Goal: Task Accomplishment & Management: Manage account settings

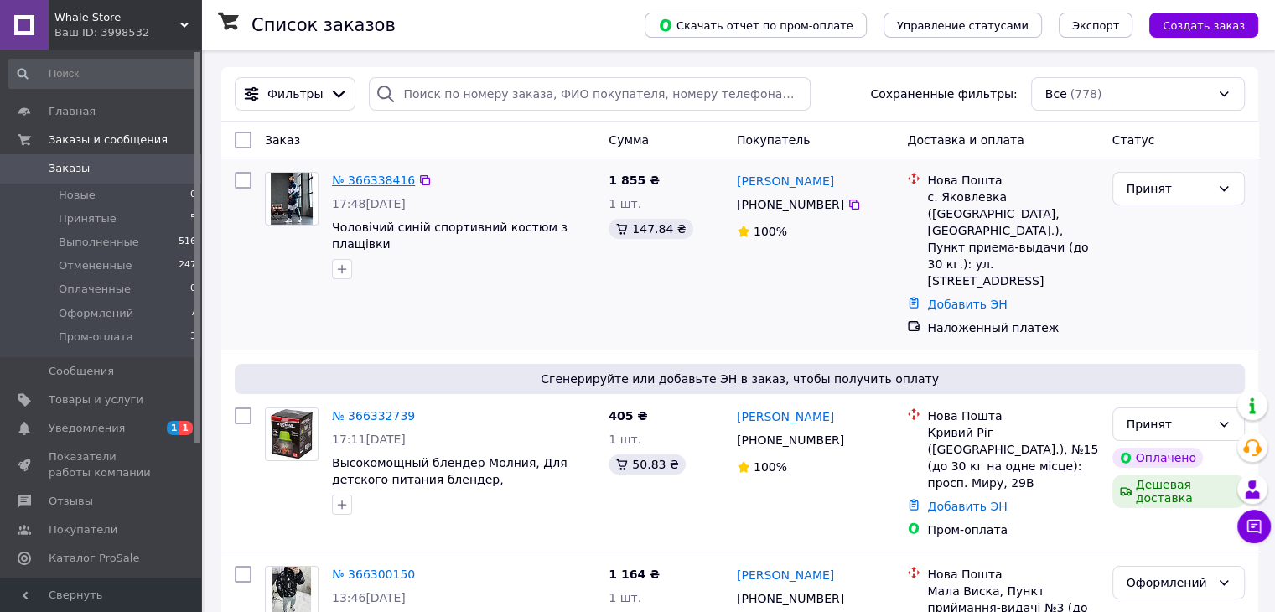
click at [379, 181] on link "№ 366338416" at bounding box center [373, 180] width 83 height 13
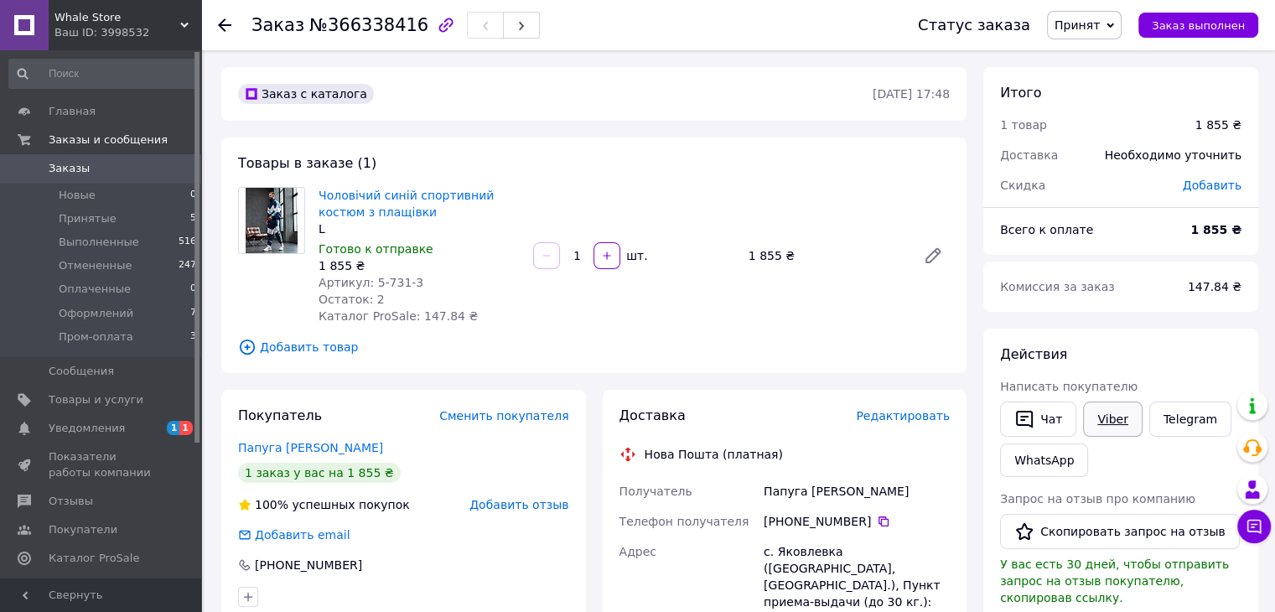
click at [1117, 427] on link "Viber" at bounding box center [1112, 419] width 59 height 35
drag, startPoint x: 366, startPoint y: 279, endPoint x: 396, endPoint y: 286, distance: 30.1
click at [396, 286] on span "Артикул: 5-731-3" at bounding box center [371, 282] width 105 height 13
copy span "5-731"
click at [1123, 417] on link "Viber" at bounding box center [1112, 419] width 59 height 35
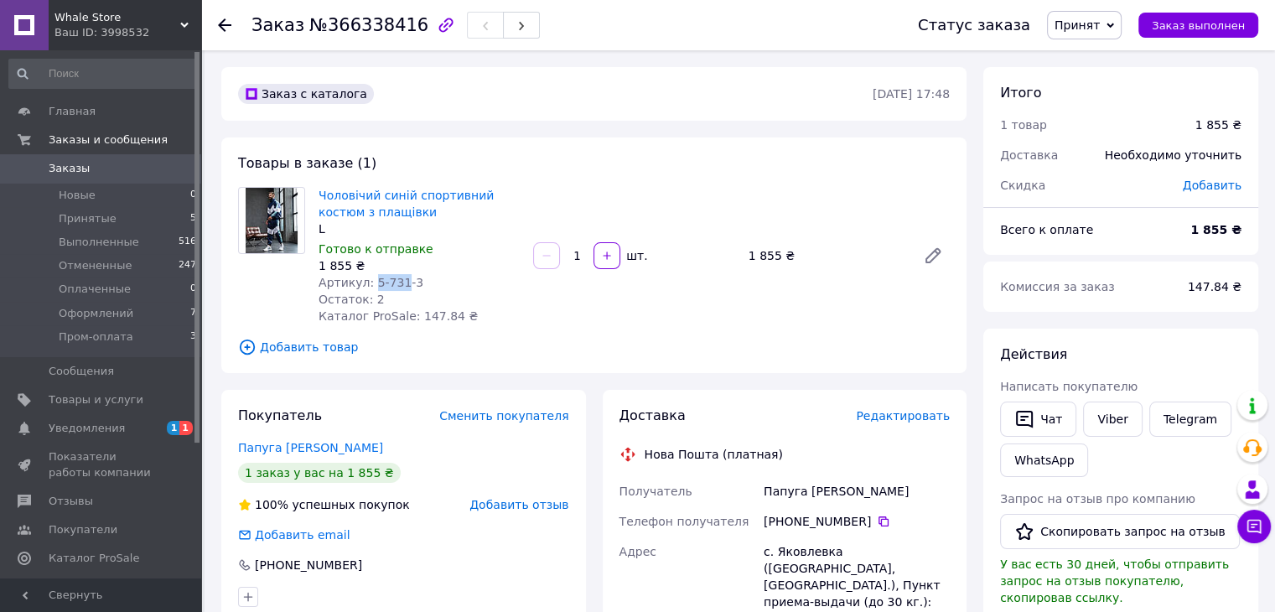
click at [132, 169] on span "Заказы" at bounding box center [102, 168] width 106 height 15
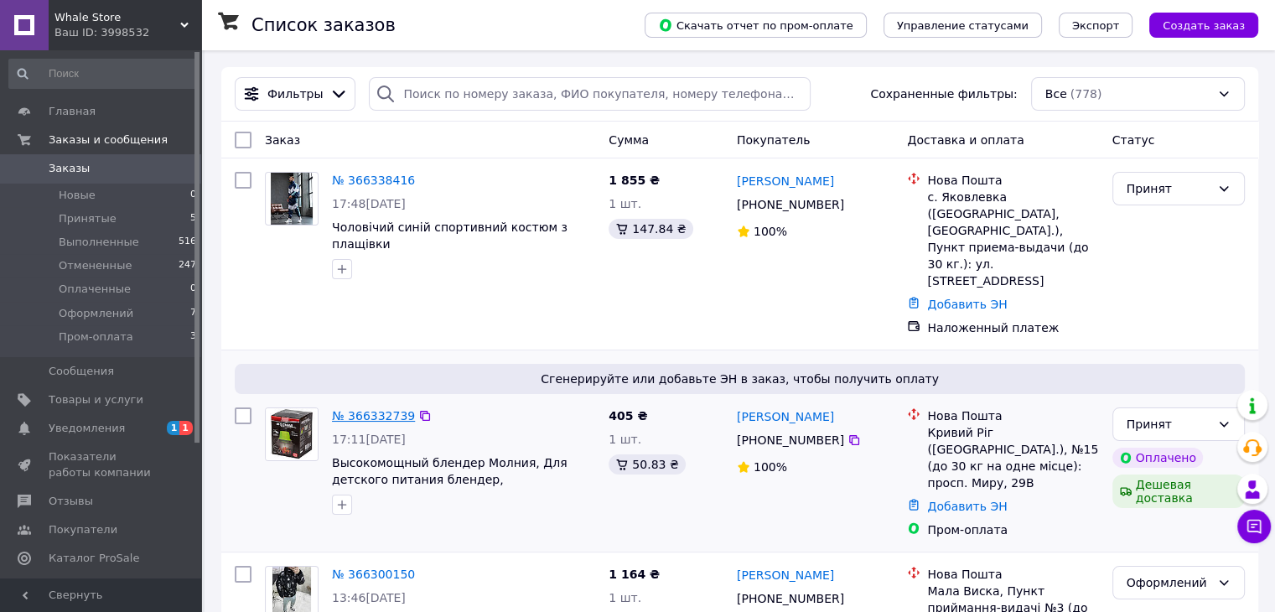
click at [344, 409] on link "№ 366332739" at bounding box center [373, 415] width 83 height 13
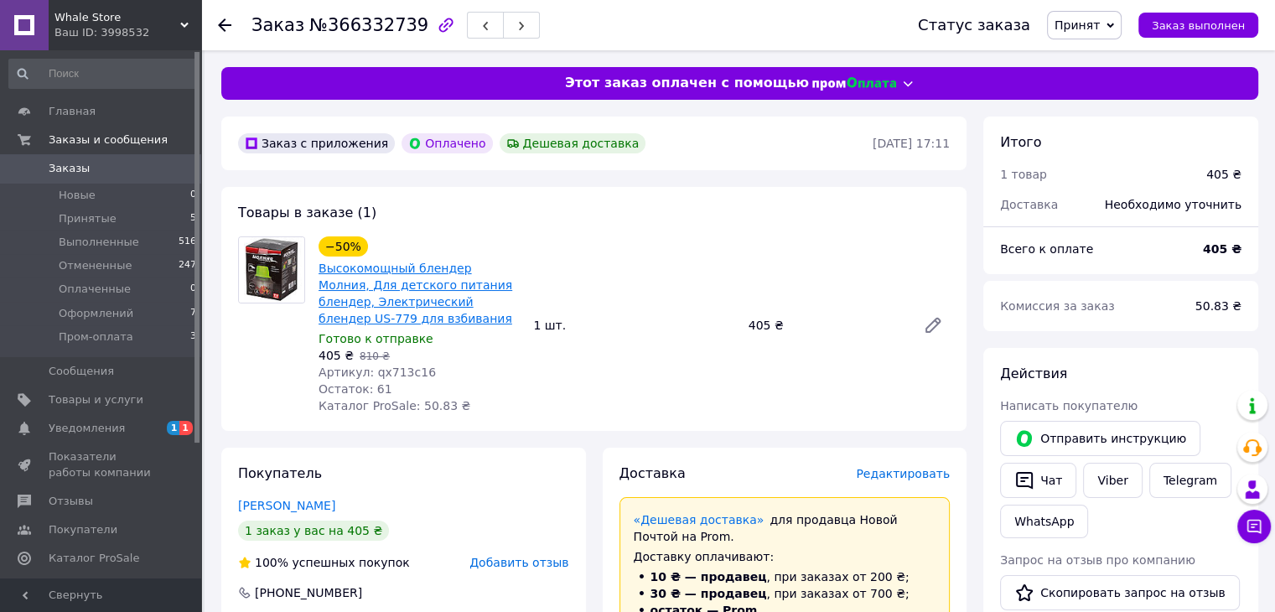
click at [360, 303] on link "Высокомощный блендер Молния, Для детского питания блендер, Электрический бленде…" at bounding box center [416, 294] width 194 height 64
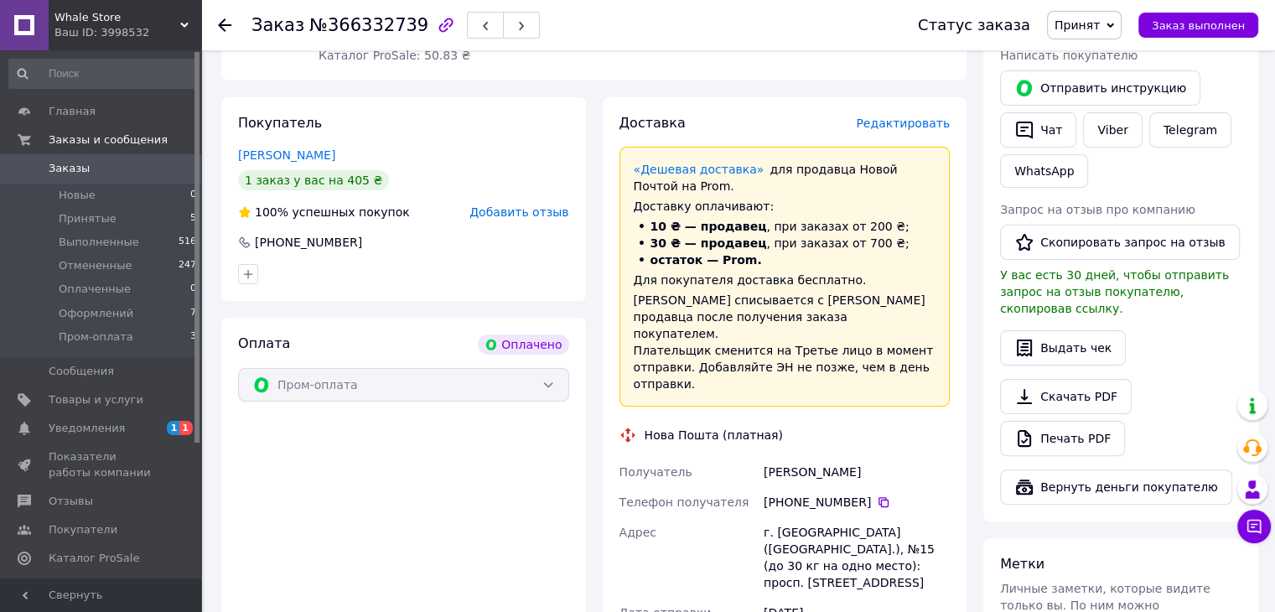
scroll to position [351, 0]
drag, startPoint x: 858, startPoint y: 450, endPoint x: 752, endPoint y: 457, distance: 106.7
click at [752, 457] on div "Получатель Пешкова Ирина Телефон получателя +380 96 304 49 76   Адрес г. Кривой…" at bounding box center [785, 571] width 338 height 231
copy div "Получатель Пешкова Ирина"
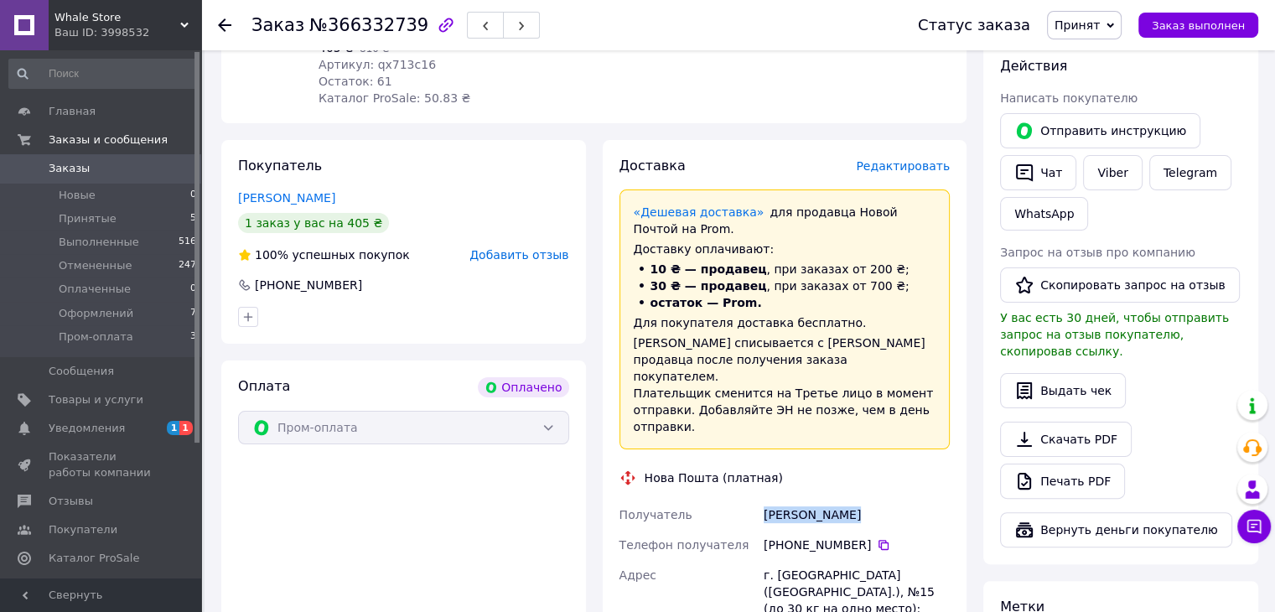
scroll to position [309, 0]
click at [879, 539] on icon at bounding box center [884, 544] width 10 height 10
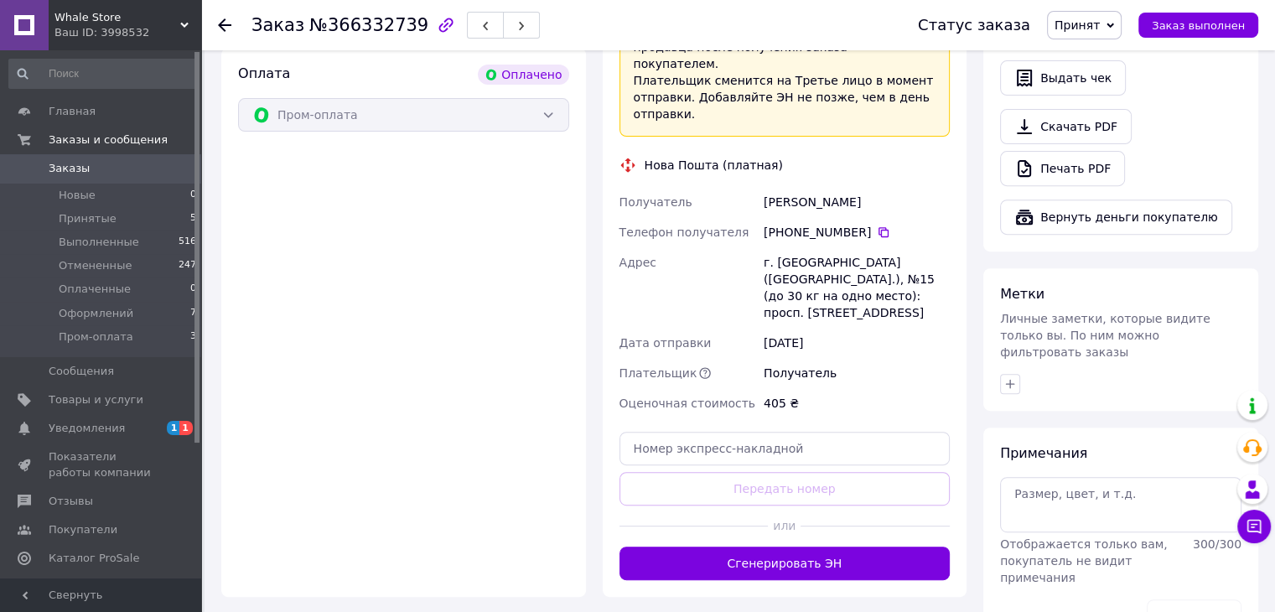
scroll to position [624, 0]
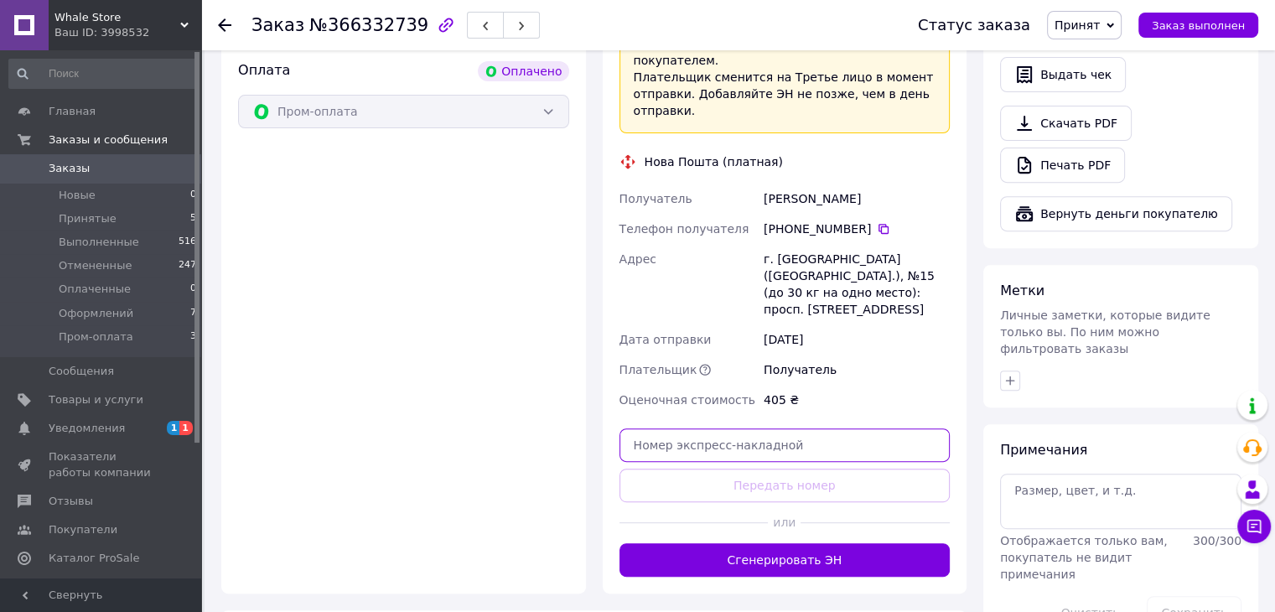
paste input "20451269216882"
click at [764, 428] on input "20451269216882" at bounding box center [785, 445] width 331 height 34
type input "20451269216882"
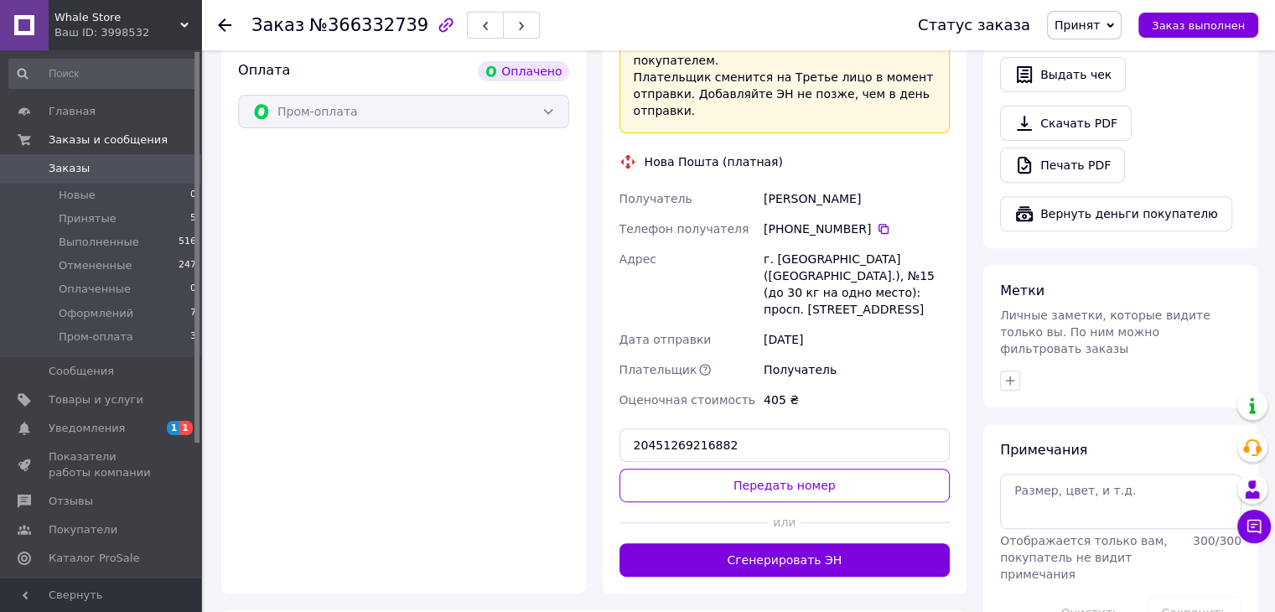
click at [708, 502] on div at bounding box center [694, 522] width 149 height 41
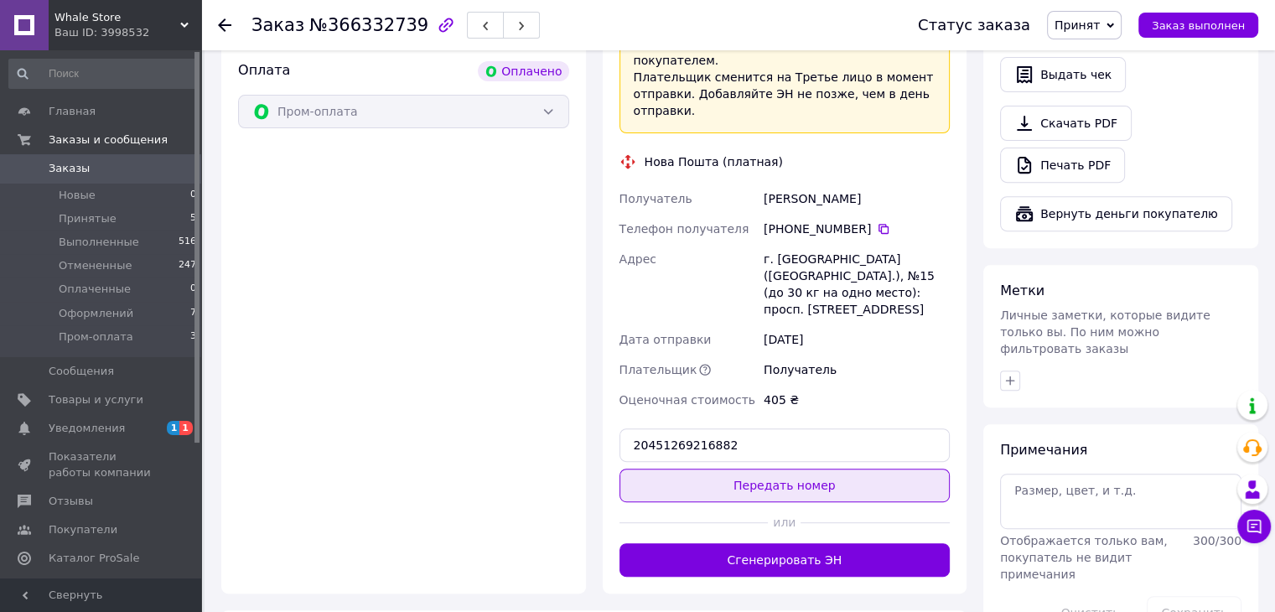
click at [721, 469] on button "Передать номер" at bounding box center [785, 486] width 331 height 34
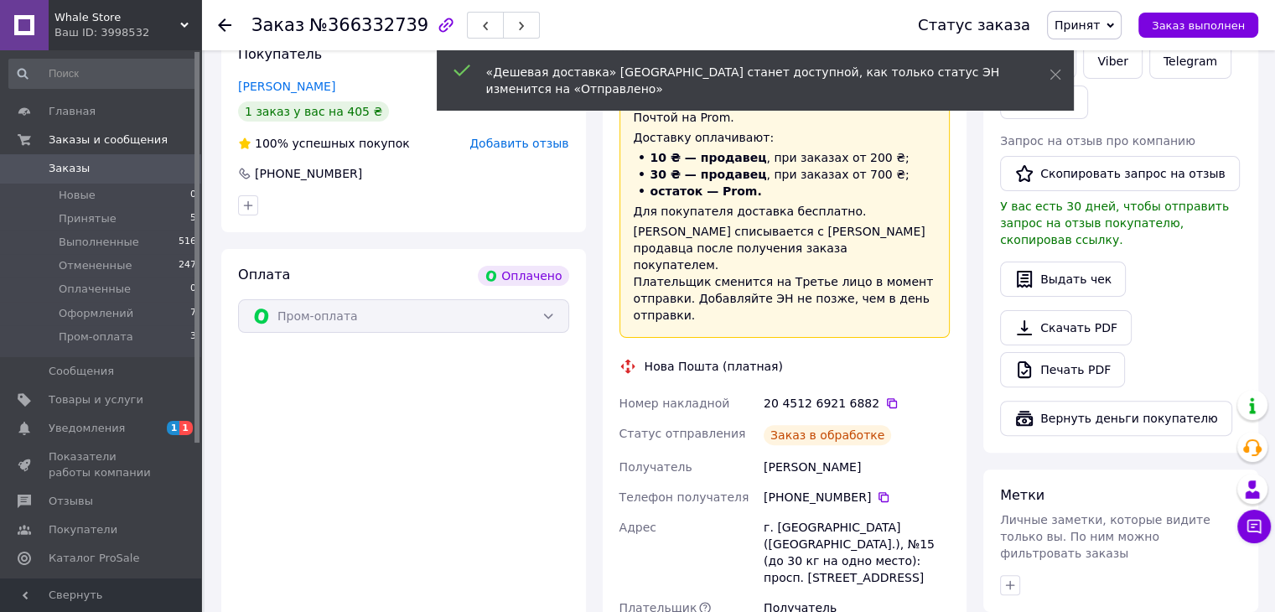
scroll to position [419, 0]
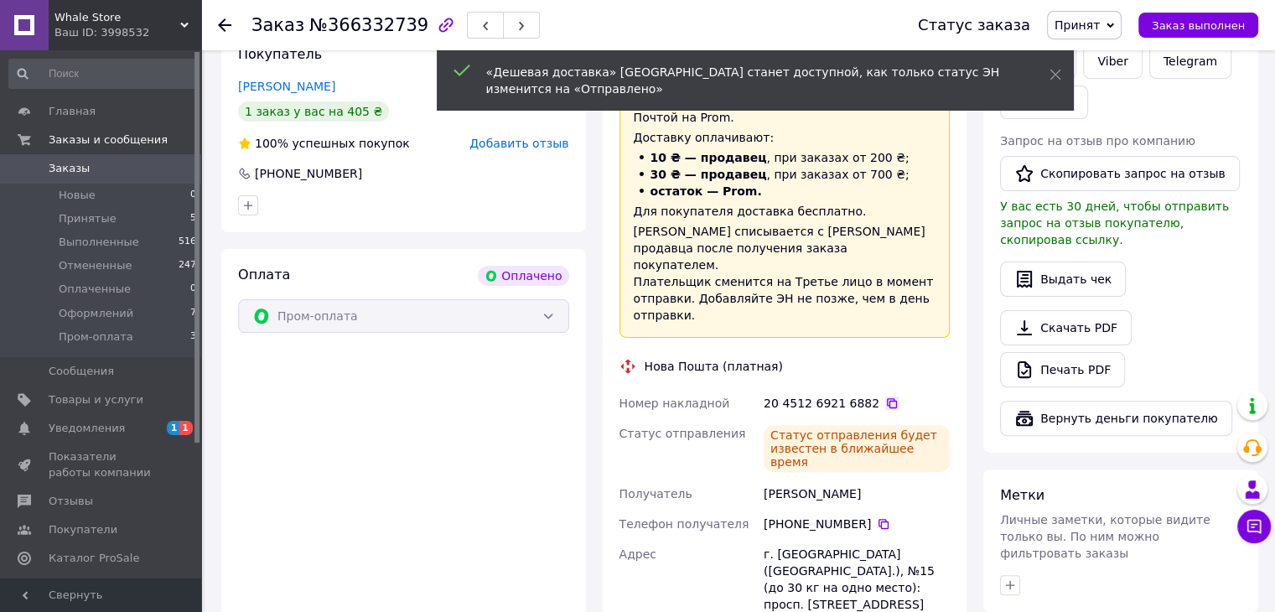
click at [887, 398] on icon at bounding box center [892, 403] width 10 height 10
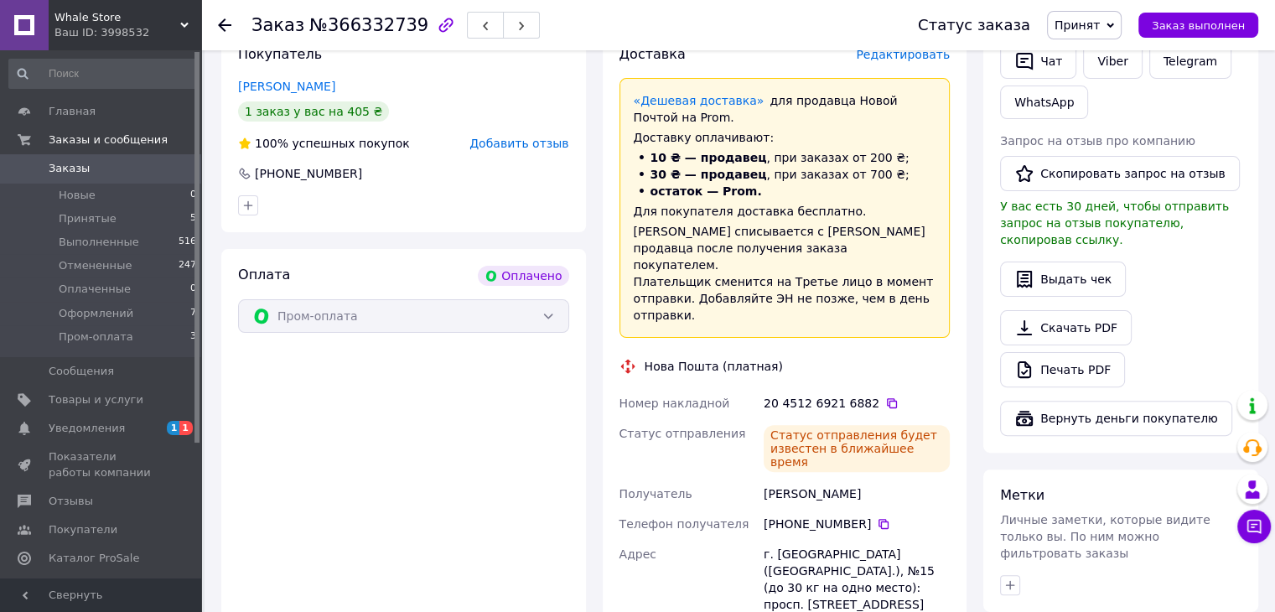
click at [1102, 40] on div "Статус заказа Принят Выполнен Отменен Оплаченный Оформлений Пром-оплата Заказ в…" at bounding box center [1071, 25] width 374 height 50
click at [1120, 17] on span "Принят" at bounding box center [1084, 25] width 75 height 29
click at [1097, 160] on li "Пром-оплата" at bounding box center [1093, 159] width 91 height 25
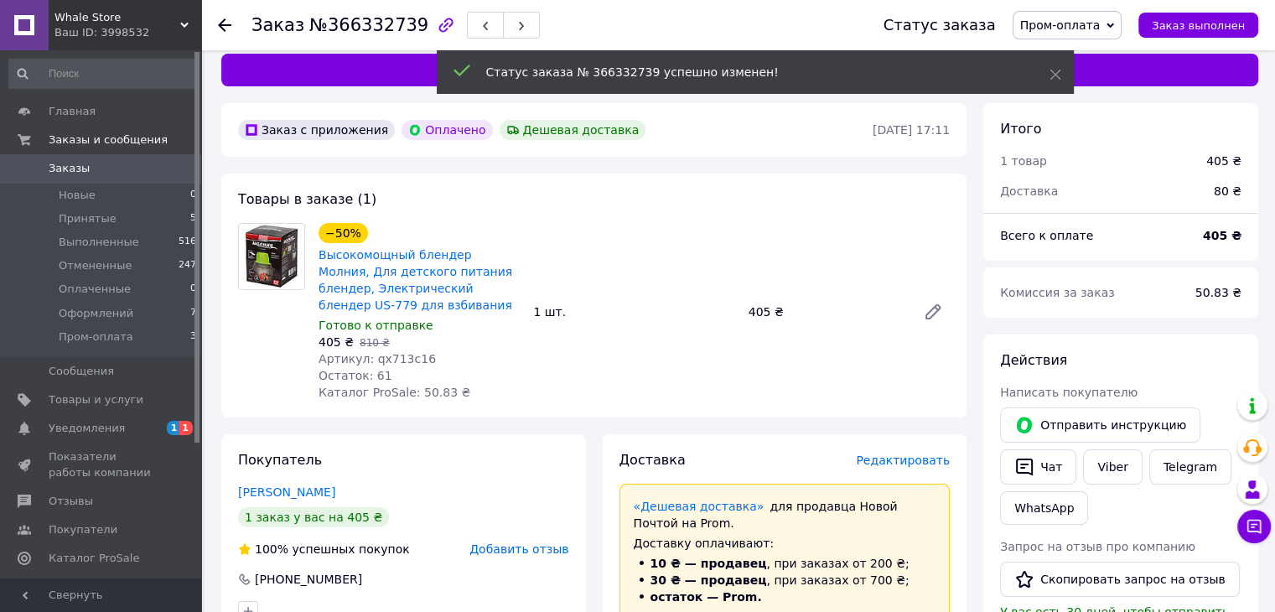
scroll to position [9, 0]
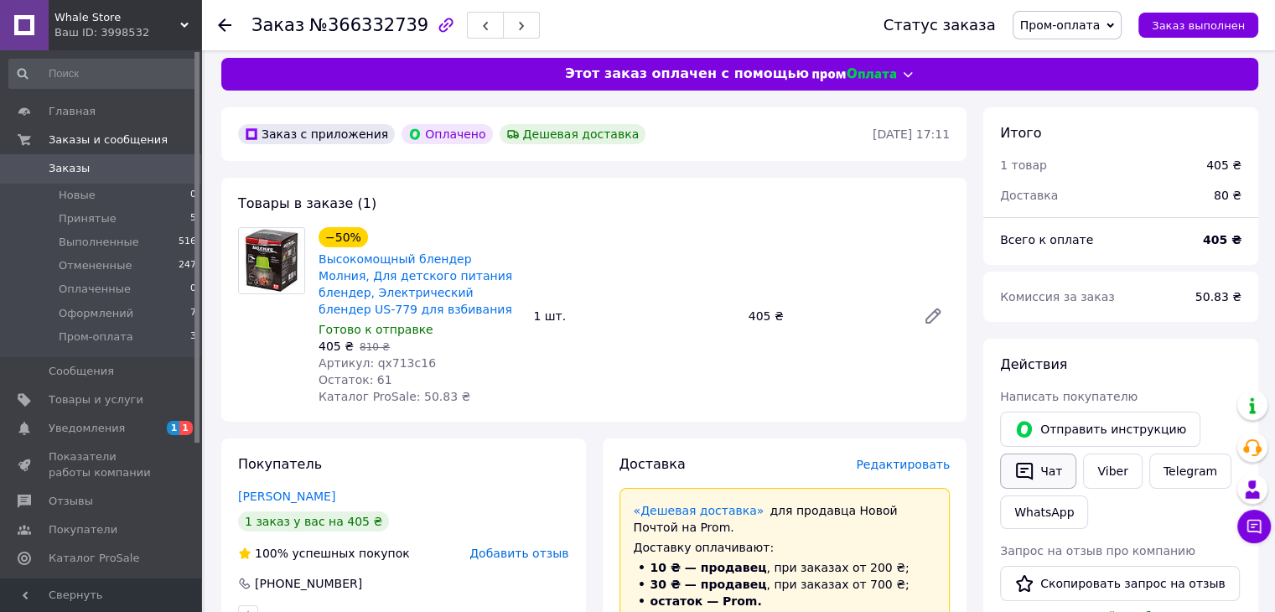
click at [1056, 460] on button "Чат" at bounding box center [1038, 471] width 76 height 35
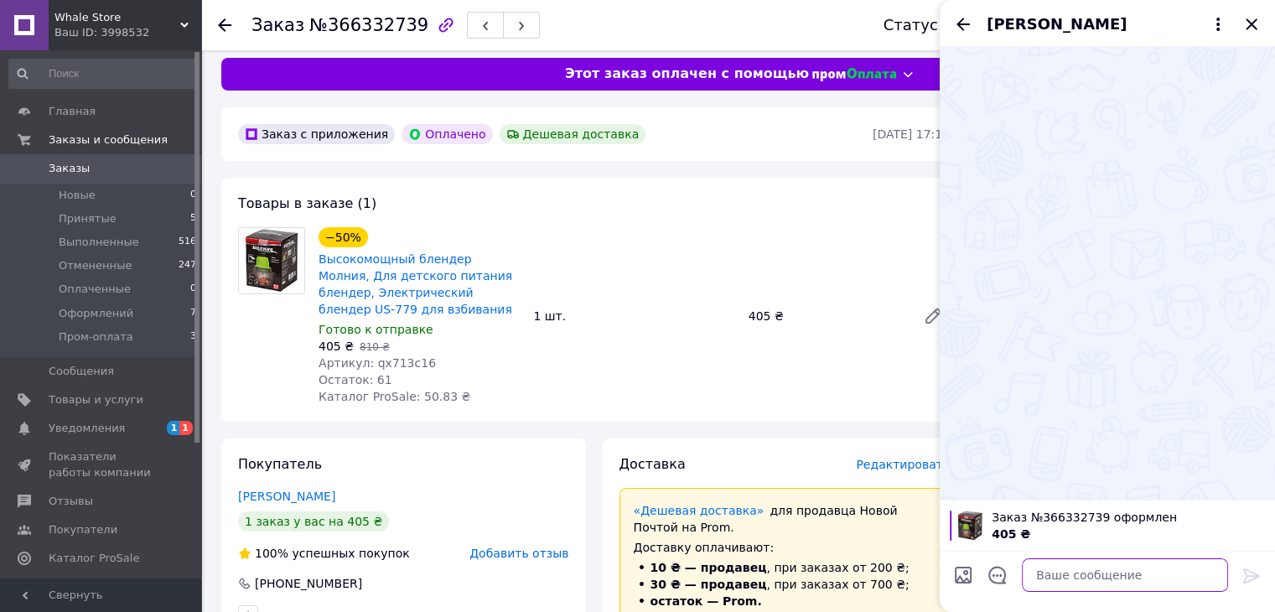
click at [1050, 564] on textarea at bounding box center [1125, 575] width 206 height 34
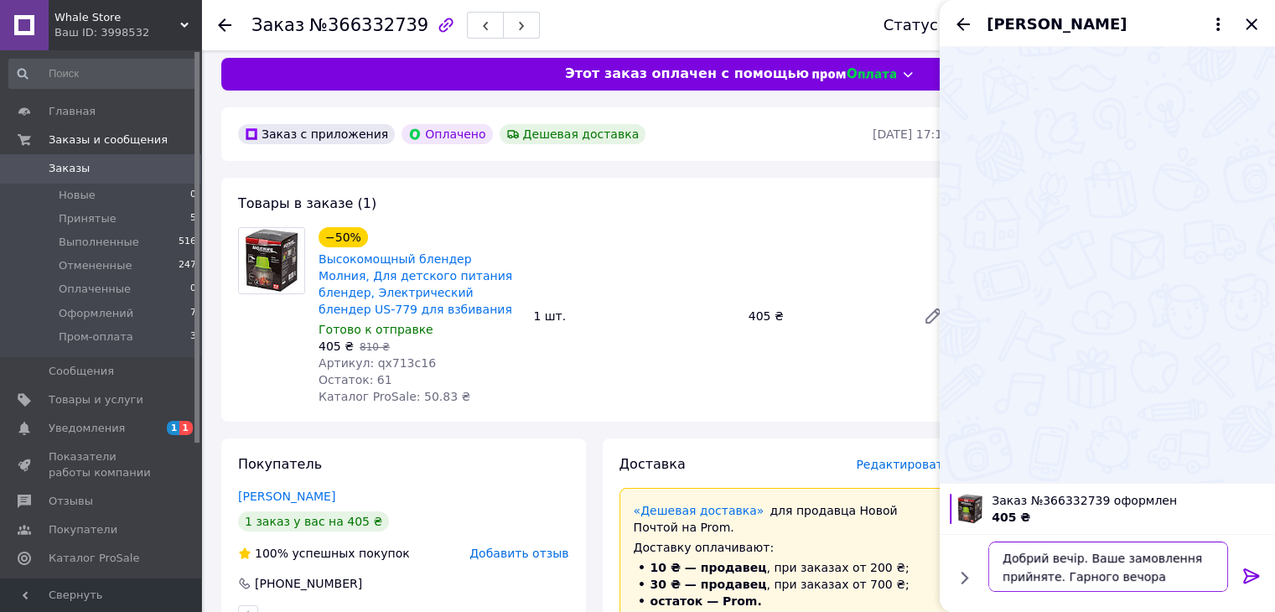
type textarea "Добрий вечір. Ваше замовлення прийняте. Гарного вечора)"
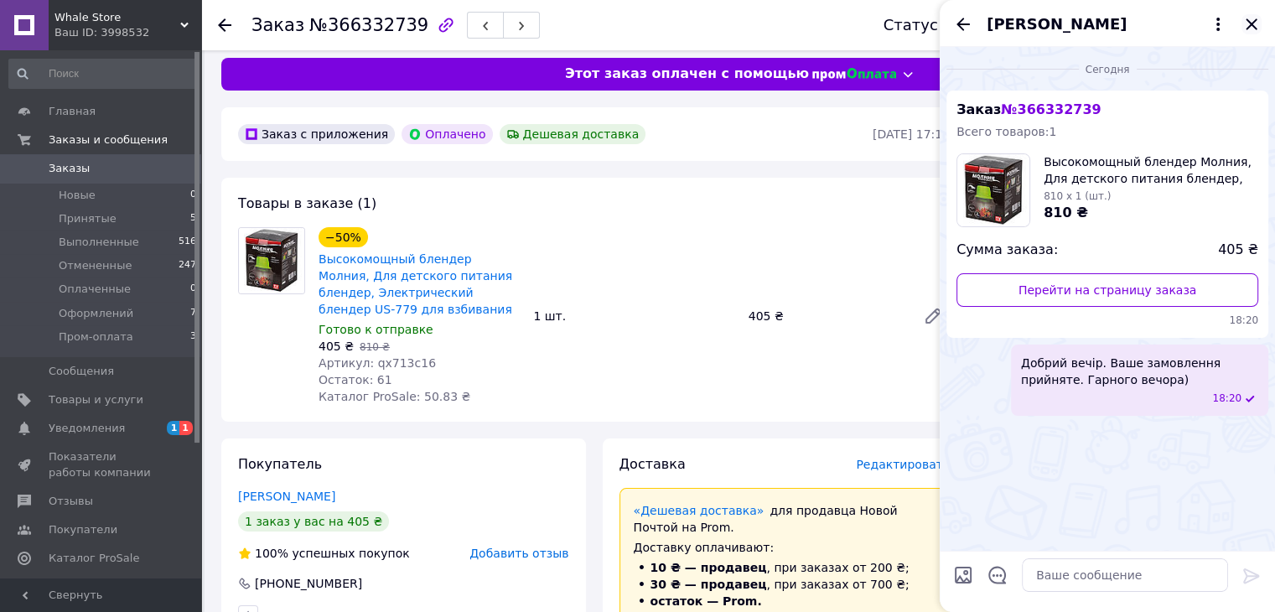
click at [1253, 28] on icon "Закрыть" at bounding box center [1252, 24] width 20 height 20
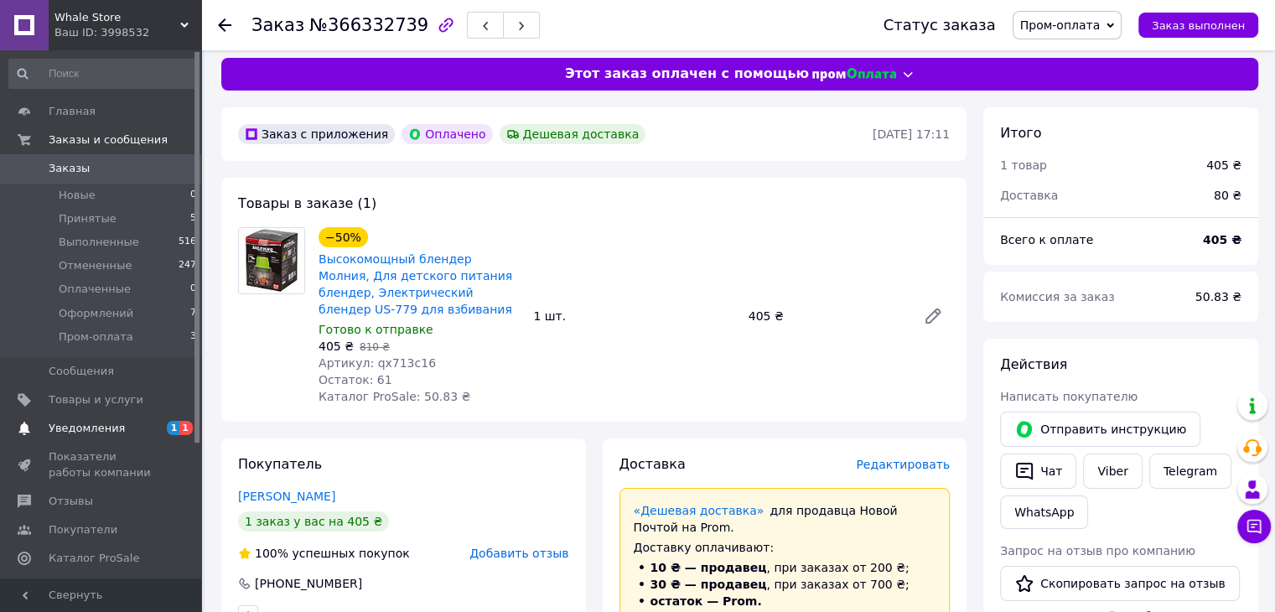
click at [87, 419] on link "Уведомления 1 1" at bounding box center [103, 428] width 206 height 29
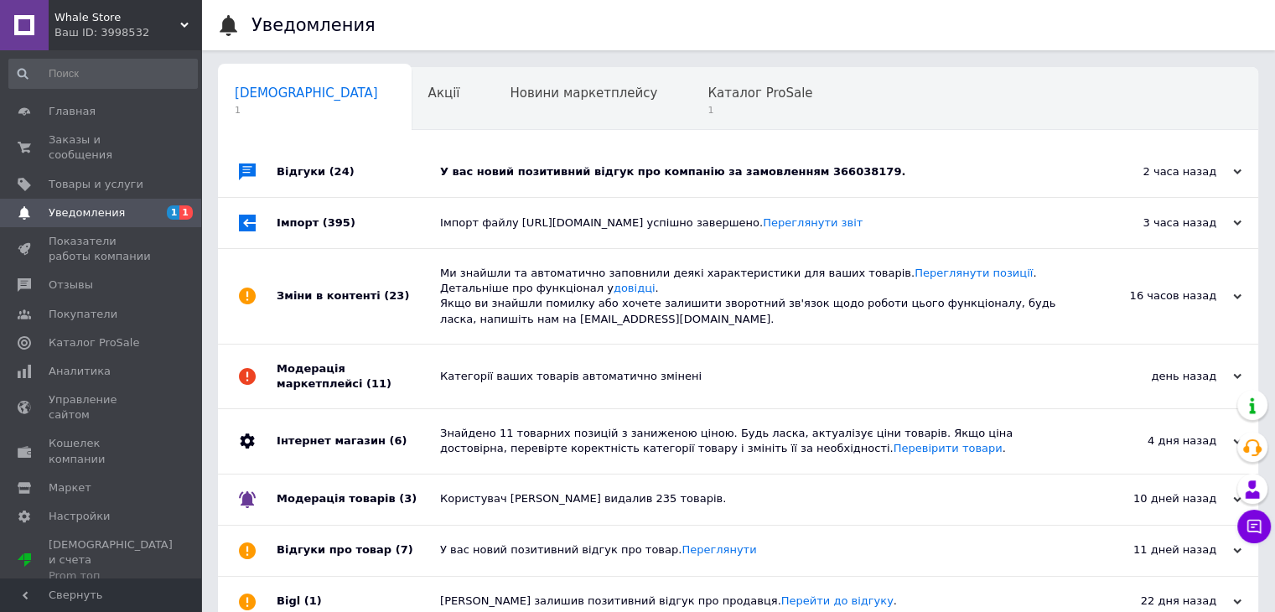
click at [687, 172] on div "У вас новий позитивний відгук про компанію за замовленням 366038179." at bounding box center [757, 171] width 634 height 15
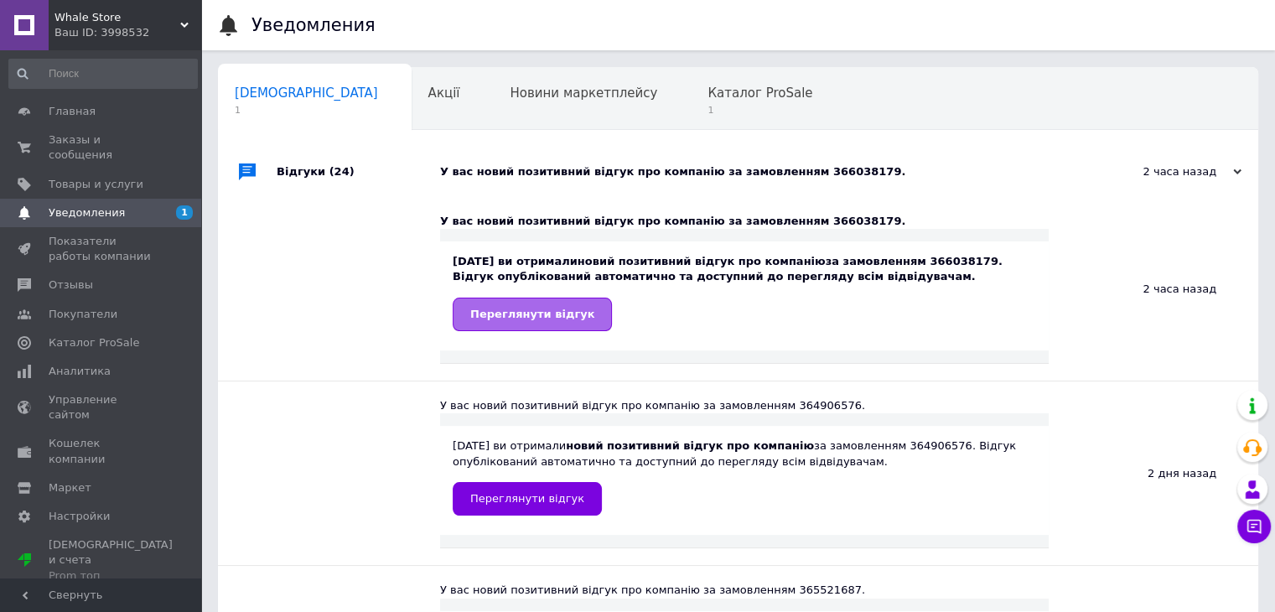
click at [531, 303] on link "Переглянути відгук" at bounding box center [532, 315] width 159 height 34
click at [708, 91] on span "Каталог ProSale" at bounding box center [760, 93] width 105 height 15
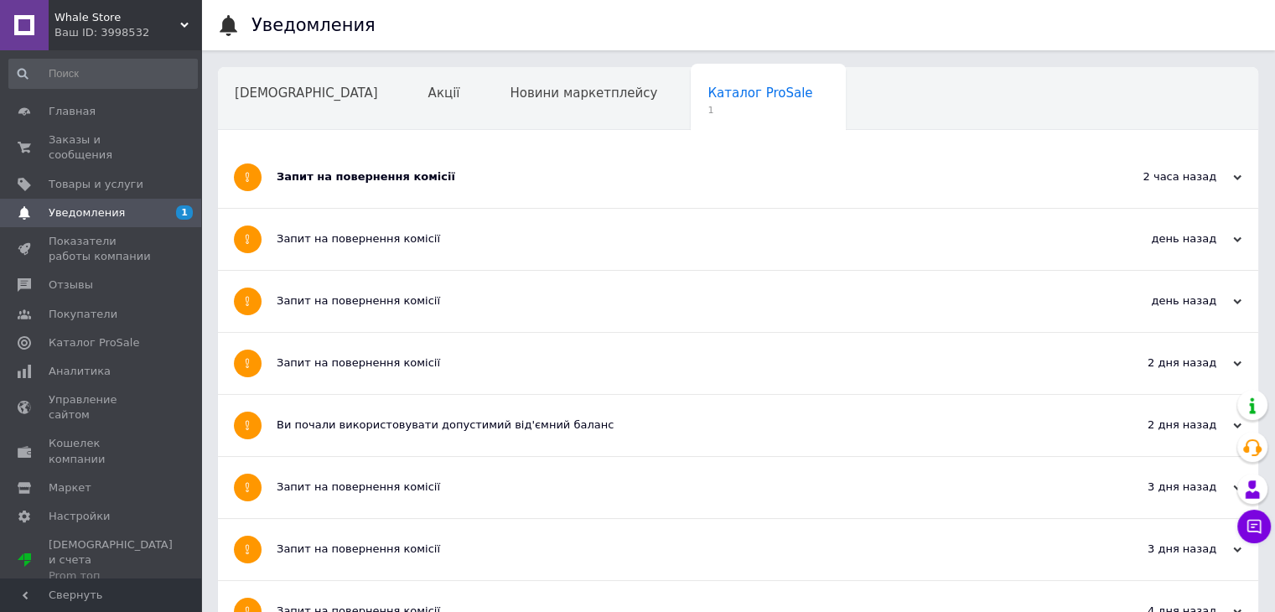
click at [376, 181] on div "Запит на повернення комісії" at bounding box center [675, 176] width 797 height 15
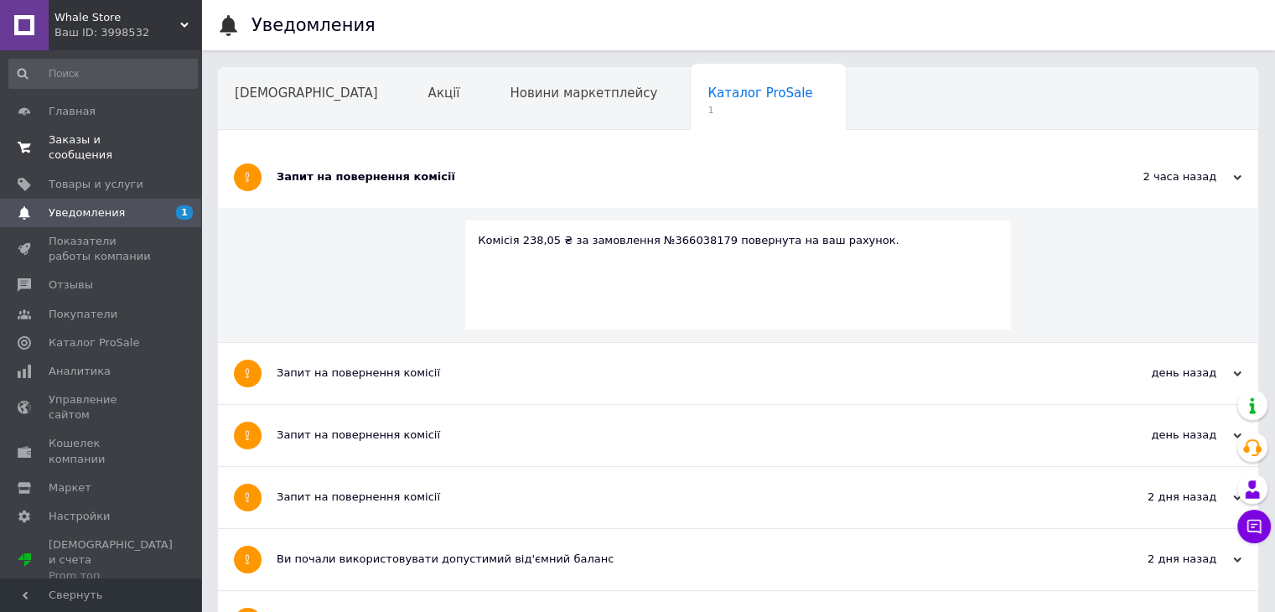
click at [169, 141] on span "0 0" at bounding box center [178, 147] width 46 height 30
